Goal: Check status: Check status

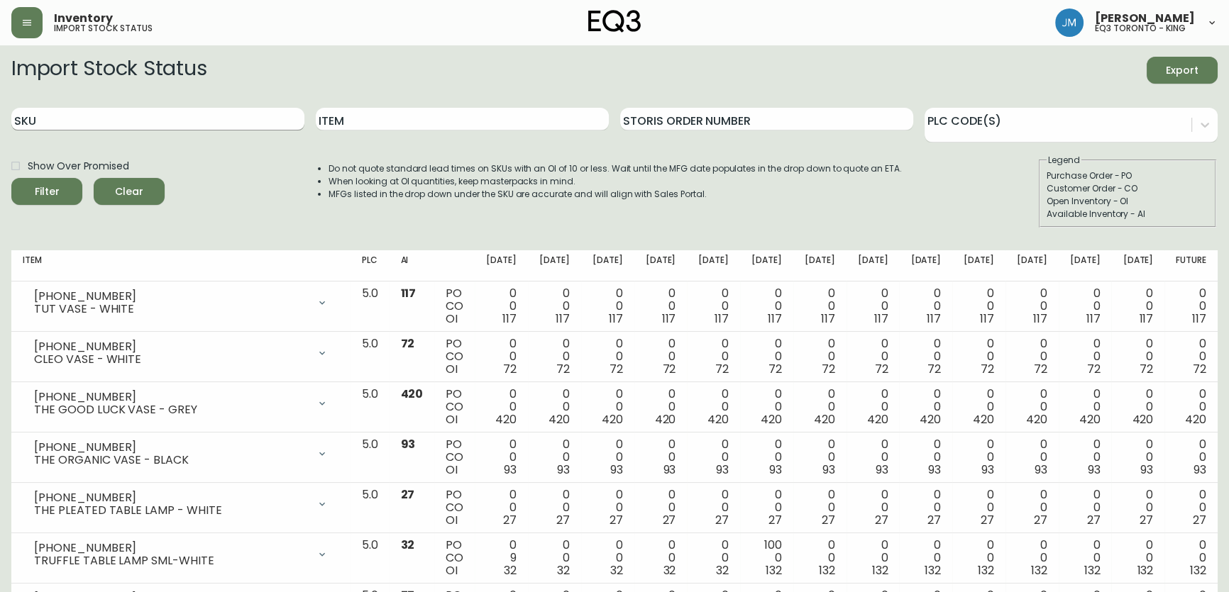
click at [74, 121] on input "SKU" at bounding box center [157, 119] width 293 height 23
paste input "3130-229-6-A"
type input "3130-229-6-A"
click at [11, 178] on button "Filter" at bounding box center [46, 191] width 71 height 27
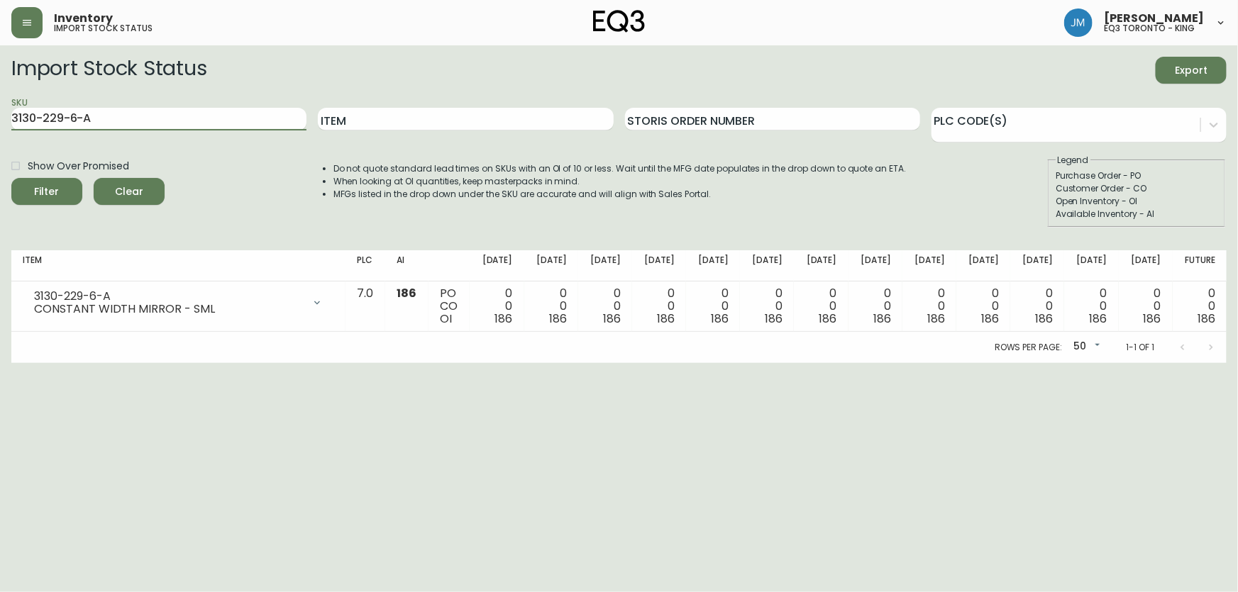
drag, startPoint x: 118, startPoint y: 123, endPoint x: 0, endPoint y: 121, distance: 117.8
click at [0, 121] on main "Import Stock Status Export SKU 3130-229-6-A Item Storis Order Number PLC Code(s…" at bounding box center [619, 204] width 1238 height 318
paste input "[PHONE_NUMBER]"
type input "[PHONE_NUMBER]"
click at [11, 178] on button "Filter" at bounding box center [46, 191] width 71 height 27
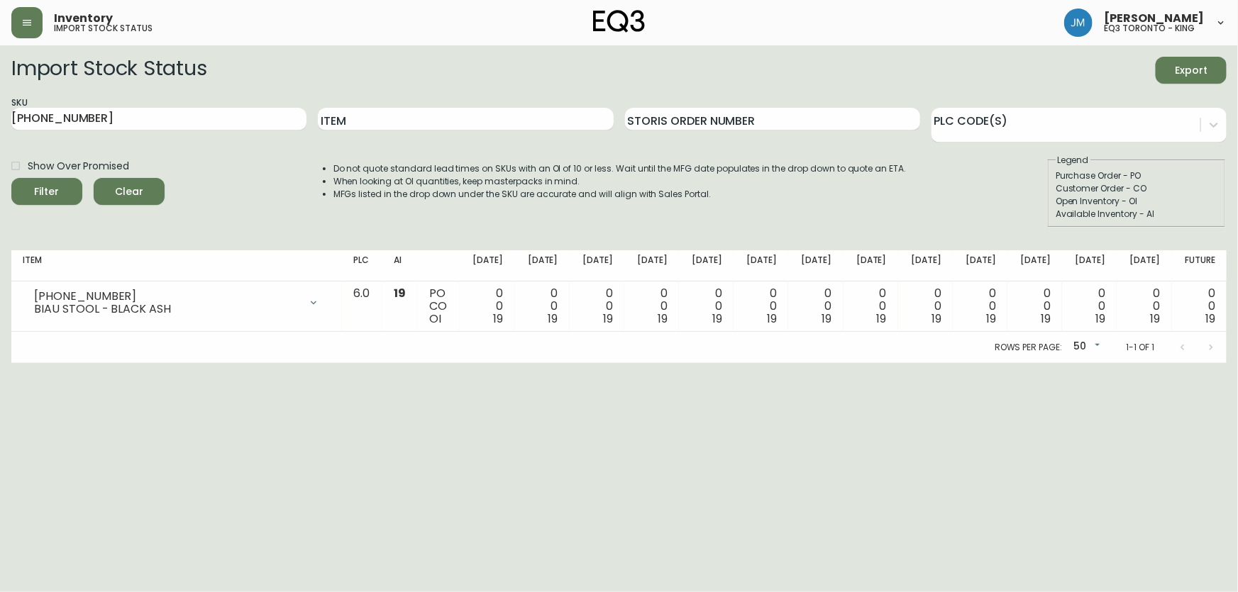
click at [70, 363] on html "Inventory import stock status [PERSON_NAME] eq3 [GEOGRAPHIC_DATA] - king Import…" at bounding box center [619, 181] width 1238 height 363
click at [42, 363] on html "Inventory import stock status [PERSON_NAME] eq3 [GEOGRAPHIC_DATA] - king Import…" at bounding box center [619, 181] width 1238 height 363
drag, startPoint x: 93, startPoint y: 121, endPoint x: 5, endPoint y: 122, distance: 88.0
click at [5, 122] on main "Import Stock Status Export SKU [PHONE_NUMBER] Item Storis Order Number PLC Code…" at bounding box center [619, 204] width 1238 height 318
